Goal: Task Accomplishment & Management: Complete application form

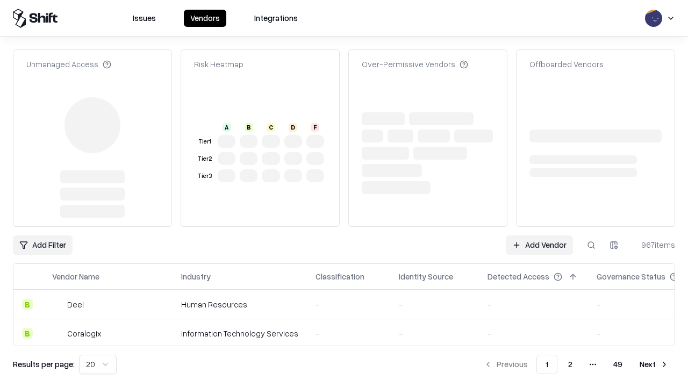
click at [539, 235] on link "Add Vendor" at bounding box center [538, 244] width 67 height 19
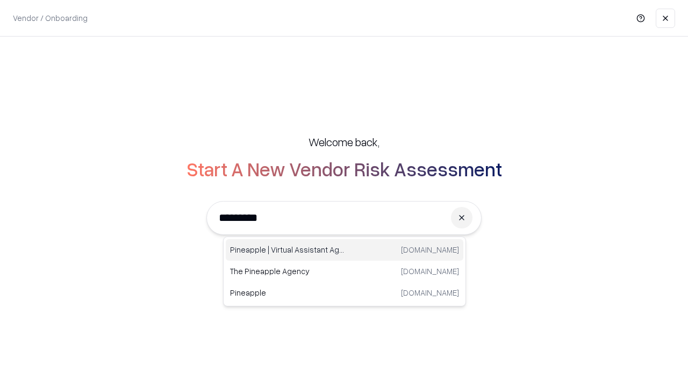
click at [344, 250] on div "Pineapple | Virtual Assistant Agency [DOMAIN_NAME]" at bounding box center [344, 249] width 237 height 21
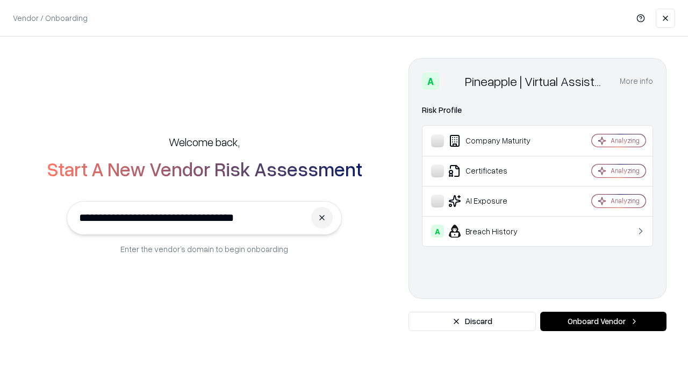
type input "**********"
click at [603, 321] on button "Onboard Vendor" at bounding box center [603, 321] width 126 height 19
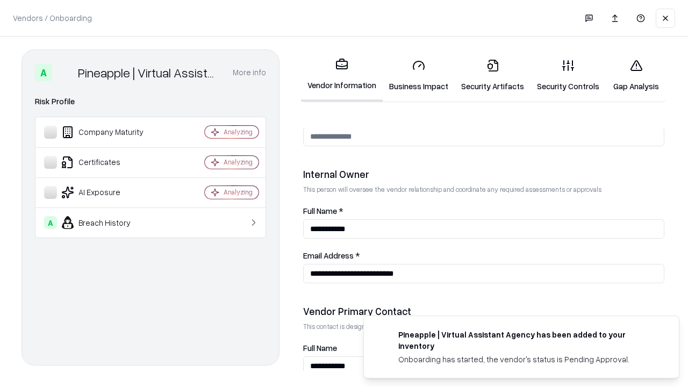
scroll to position [556, 0]
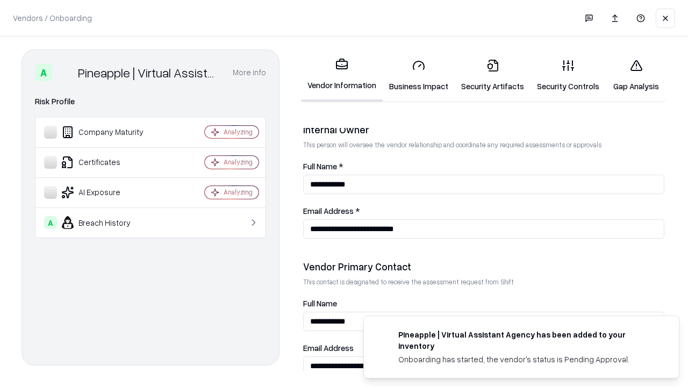
click at [418, 75] on link "Business Impact" at bounding box center [418, 75] width 72 height 50
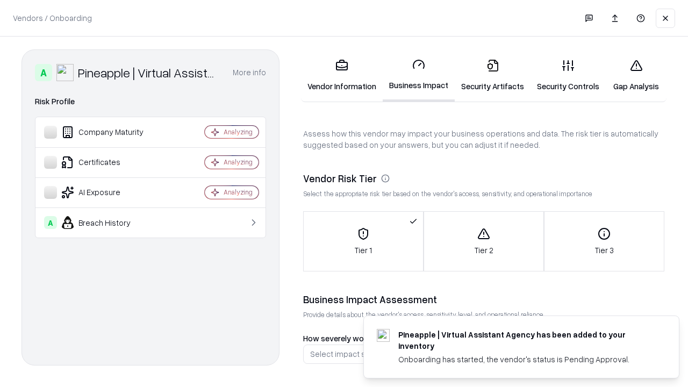
click at [635, 75] on link "Gap Analysis" at bounding box center [635, 75] width 61 height 50
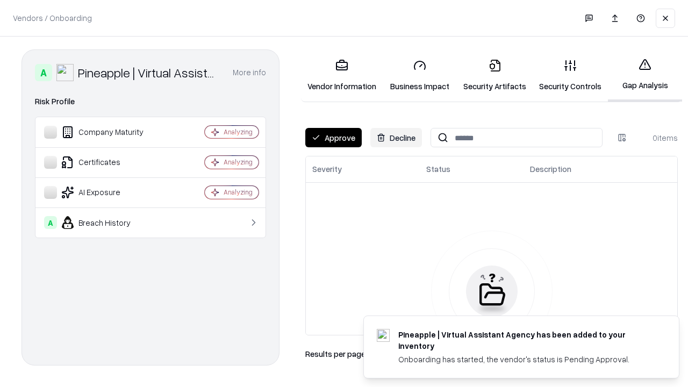
click at [333, 138] on button "Approve" at bounding box center [333, 137] width 56 height 19
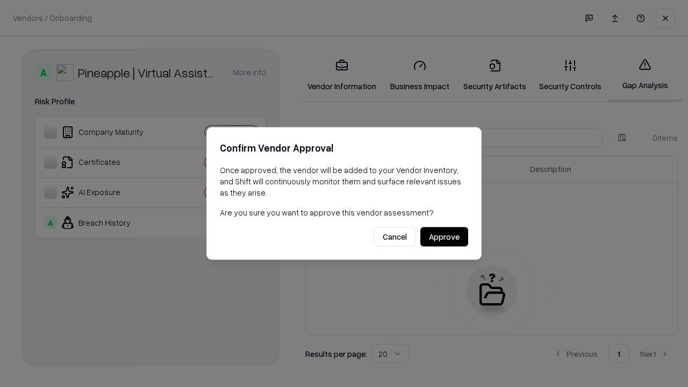
click at [444, 236] on button "Approve" at bounding box center [444, 236] width 48 height 19
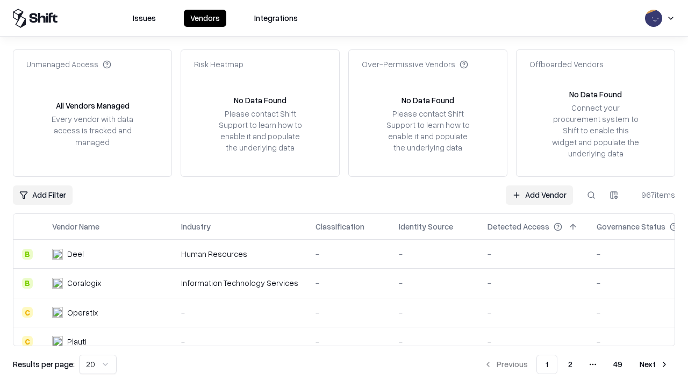
type input "**********"
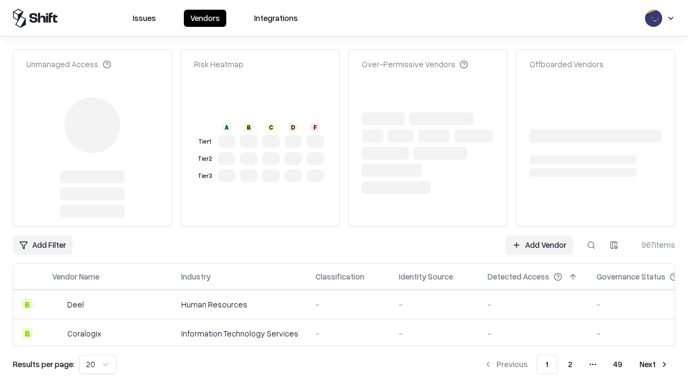
click at [539, 235] on link "Add Vendor" at bounding box center [538, 244] width 67 height 19
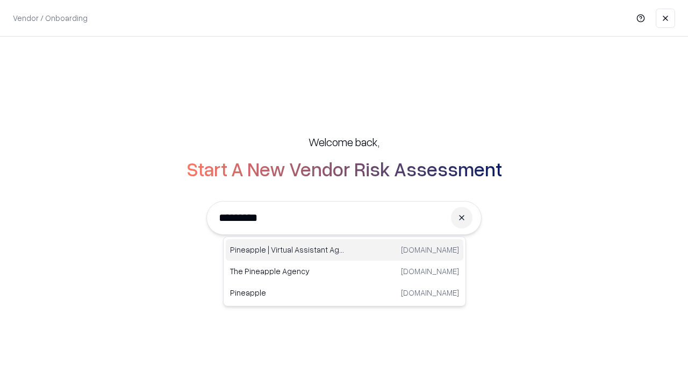
click at [344, 250] on div "Pineapple | Virtual Assistant Agency [DOMAIN_NAME]" at bounding box center [344, 249] width 237 height 21
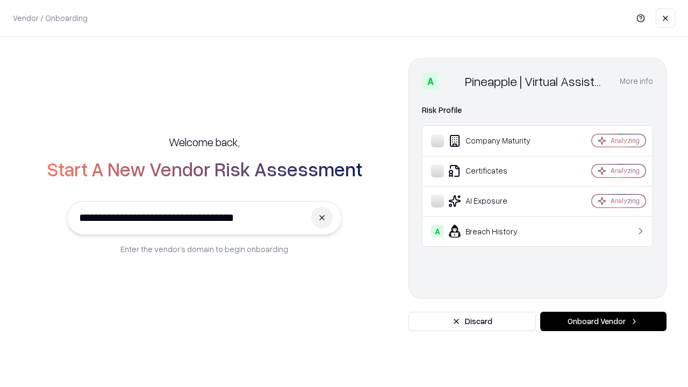
type input "**********"
click at [603, 321] on button "Onboard Vendor" at bounding box center [603, 321] width 126 height 19
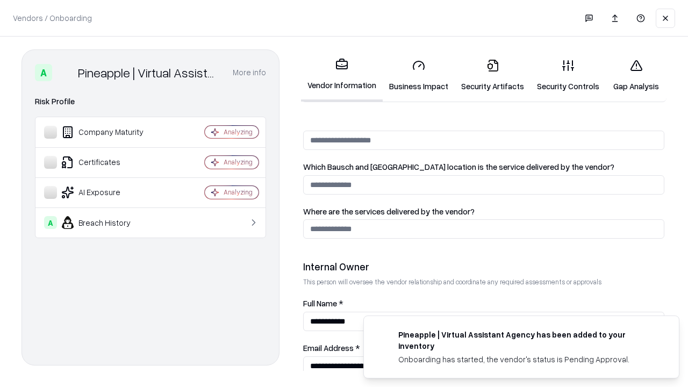
scroll to position [556, 0]
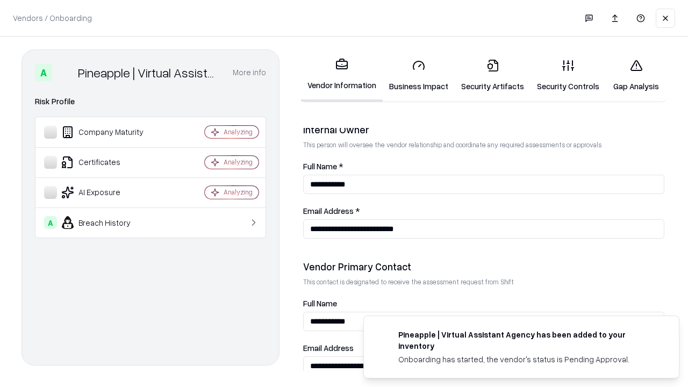
click at [635, 75] on link "Gap Analysis" at bounding box center [635, 75] width 61 height 50
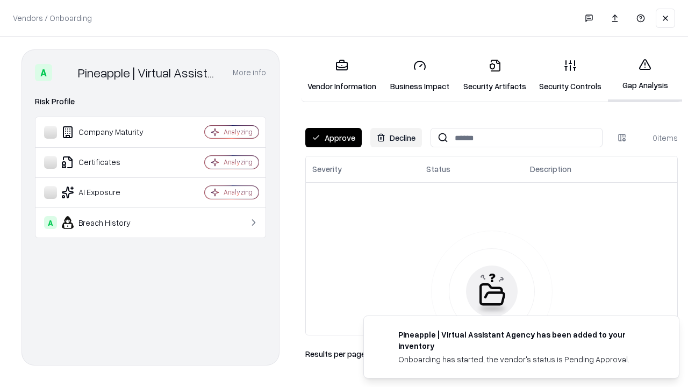
click at [333, 138] on button "Approve" at bounding box center [333, 137] width 56 height 19
